Goal: Find specific page/section: Find specific page/section

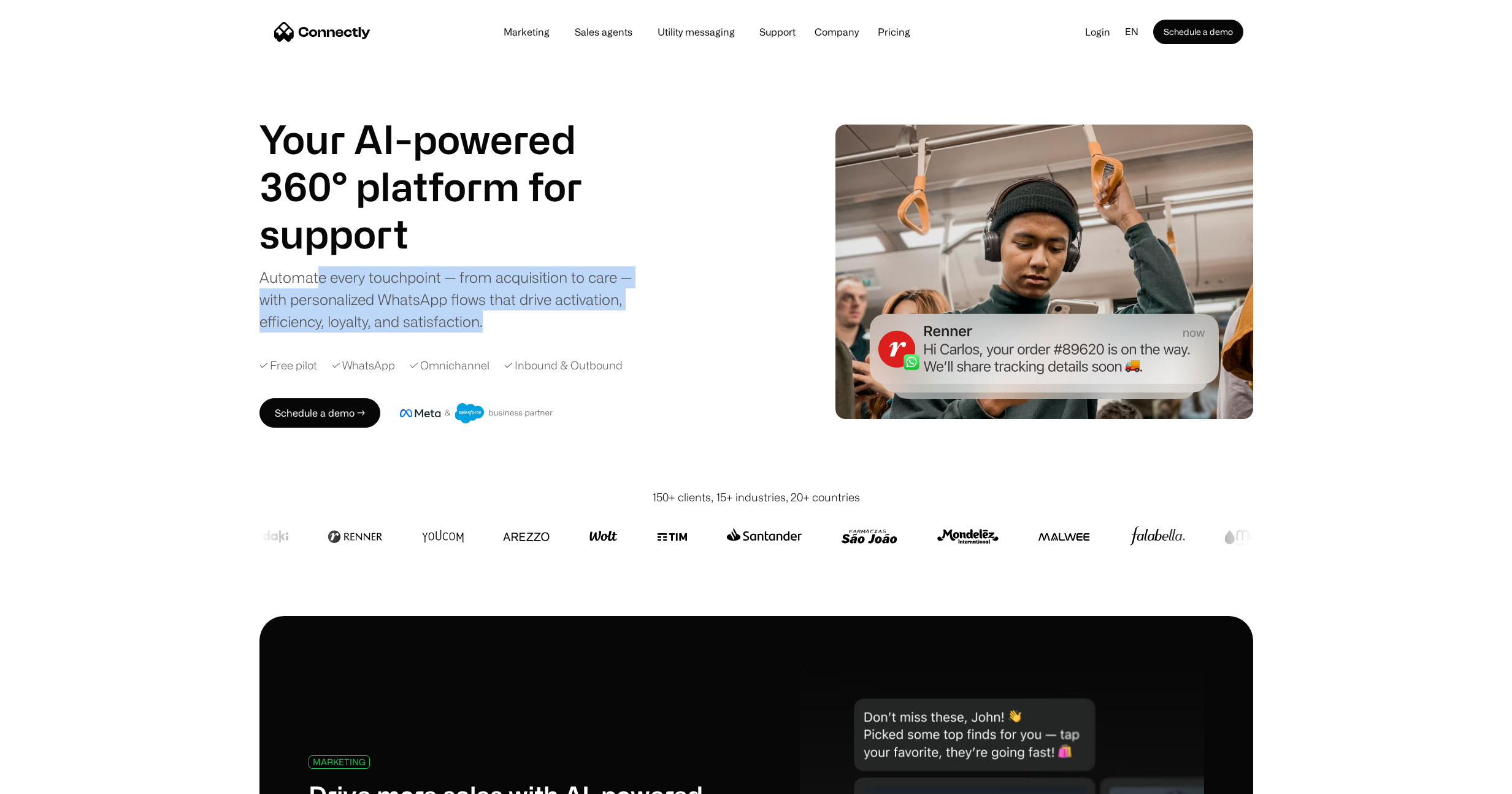
drag, startPoint x: 316, startPoint y: 272, endPoint x: 625, endPoint y: 329, distance: 314.2
click at [593, 328] on div "Automate every touchpoint — from acquisition to care — with personalized WhatsA…" at bounding box center [452, 298] width 386 height 66
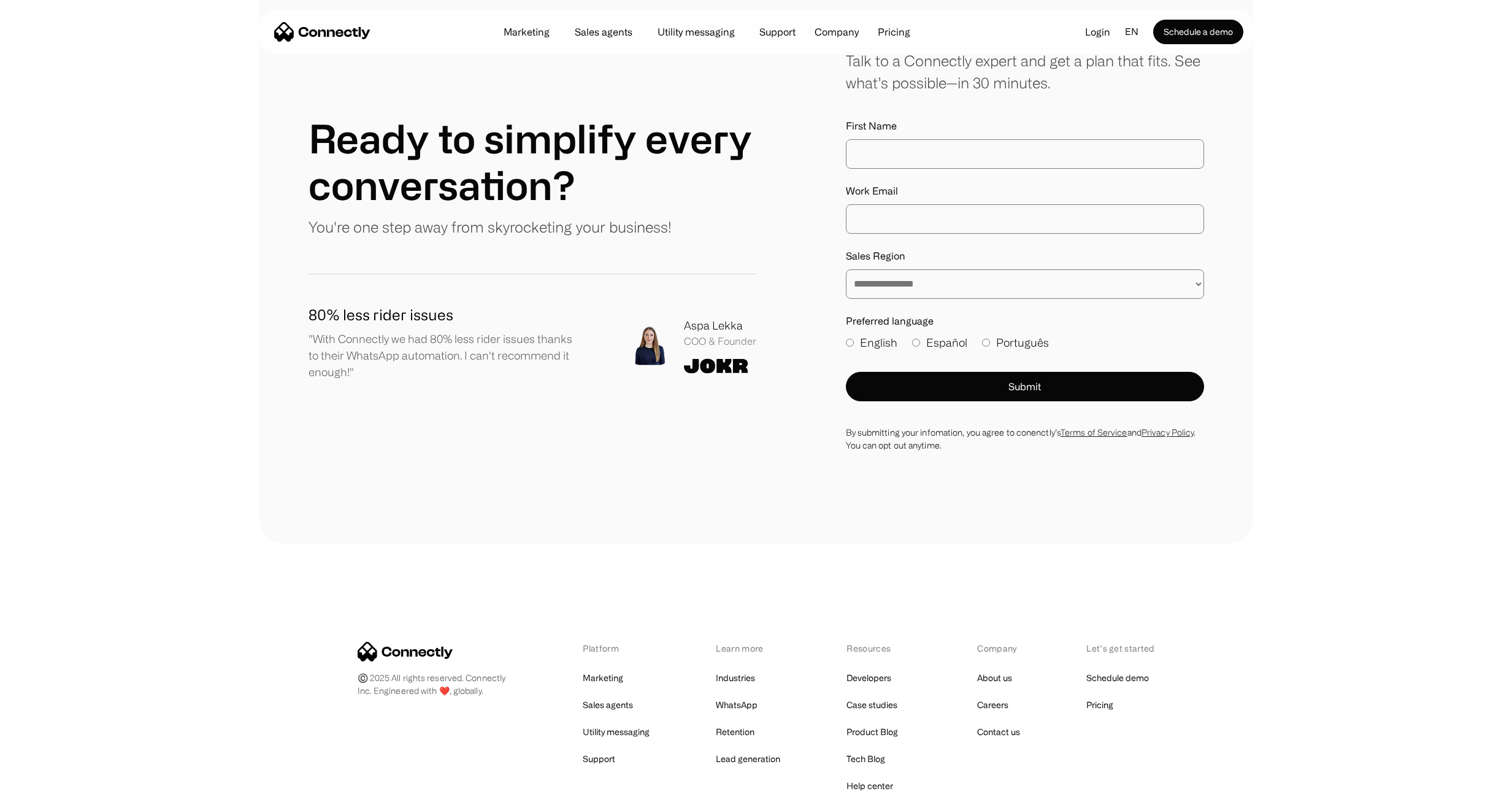
scroll to position [6819, 0]
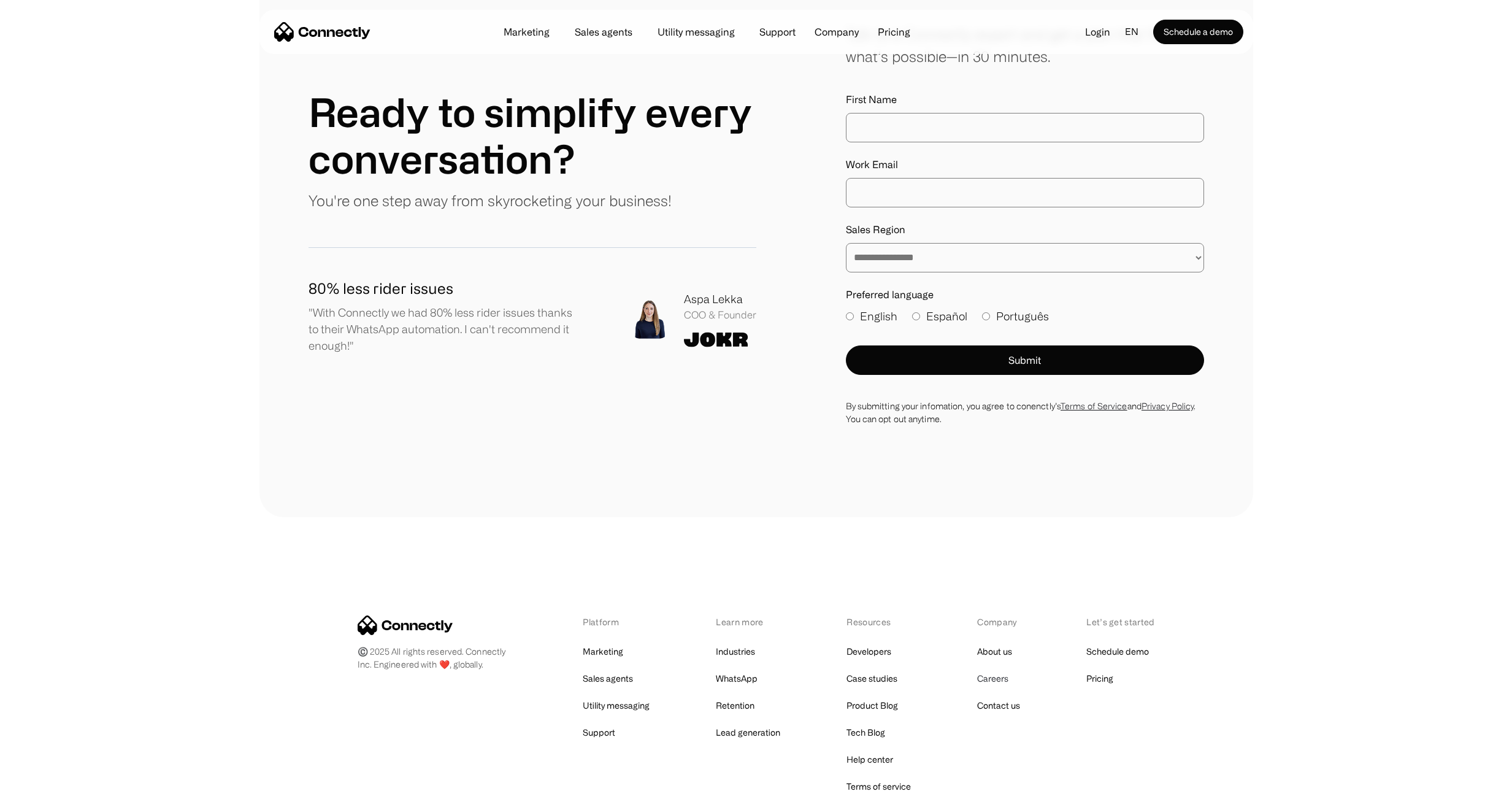
click at [995, 670] on link "Careers" at bounding box center [993, 678] width 32 height 17
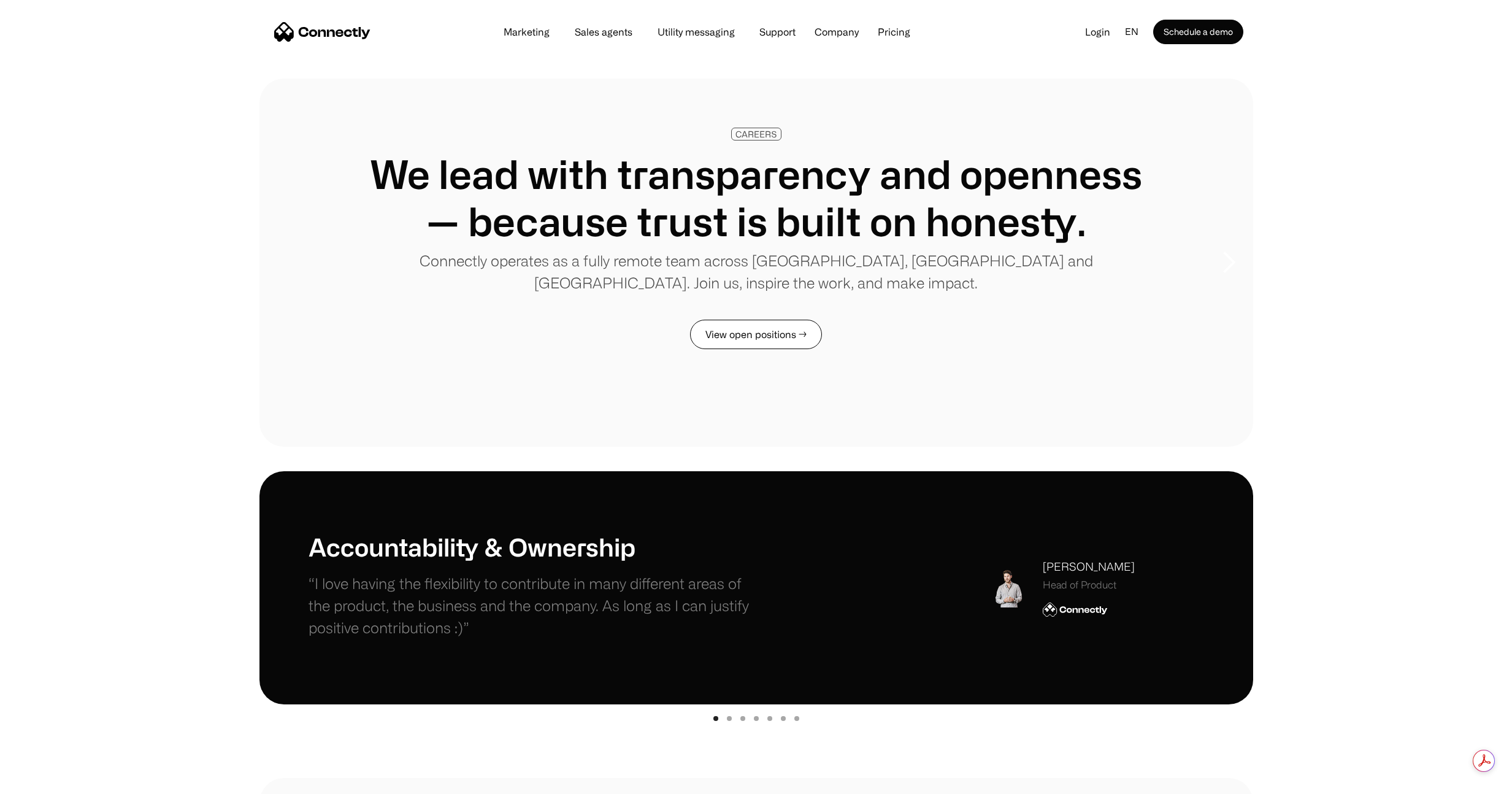
click at [806, 345] on link "View open positions →" at bounding box center [756, 334] width 132 height 30
